Goal: Task Accomplishment & Management: Manage account settings

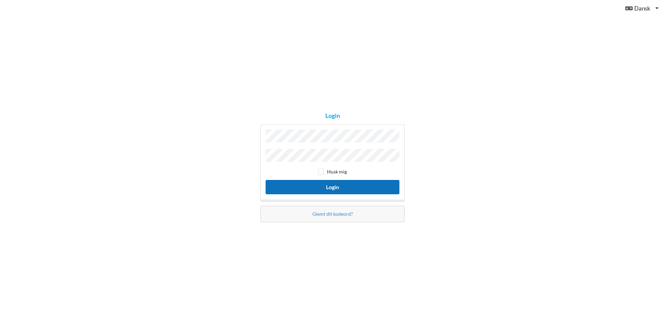
click at [355, 188] on button "Login" at bounding box center [333, 187] width 134 height 14
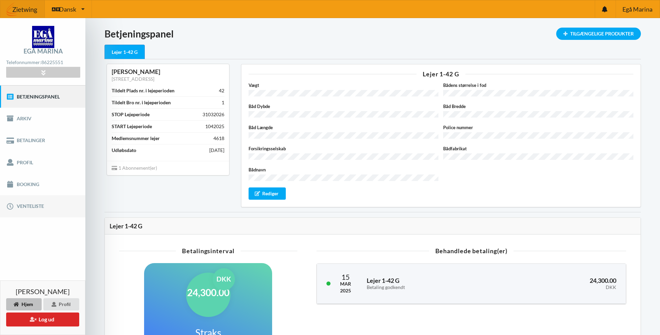
click at [35, 208] on link "Venteliste" at bounding box center [42, 207] width 85 height 22
click at [20, 162] on link "Profil" at bounding box center [42, 163] width 85 height 22
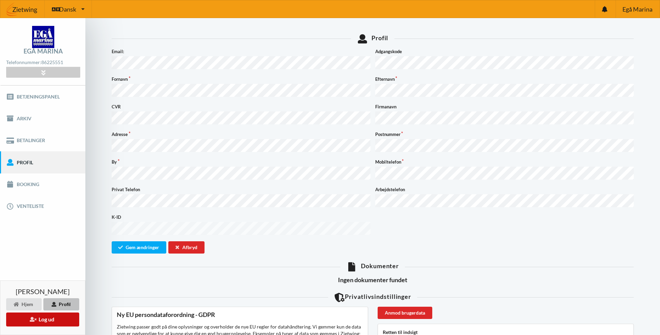
click at [55, 320] on button "Log ud" at bounding box center [42, 320] width 73 height 14
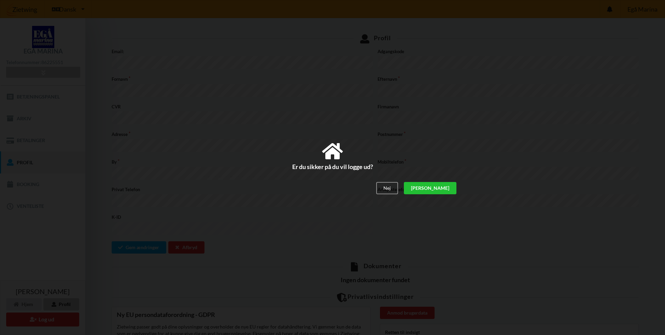
click at [451, 189] on div "[PERSON_NAME]" at bounding box center [430, 188] width 53 height 12
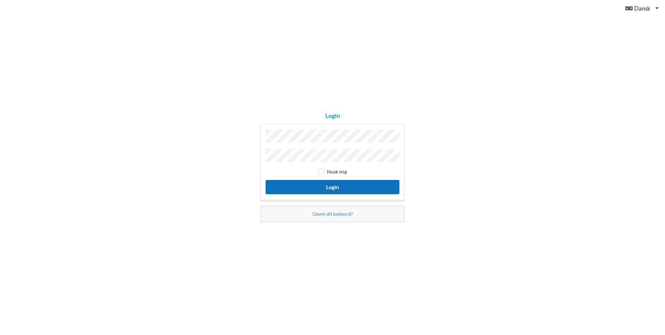
click at [360, 185] on button "Login" at bounding box center [333, 187] width 134 height 14
